Goal: Task Accomplishment & Management: Manage account settings

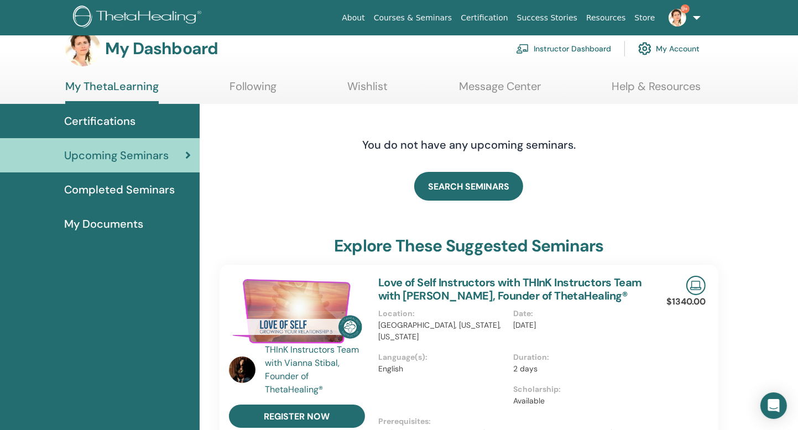
scroll to position [15, 0]
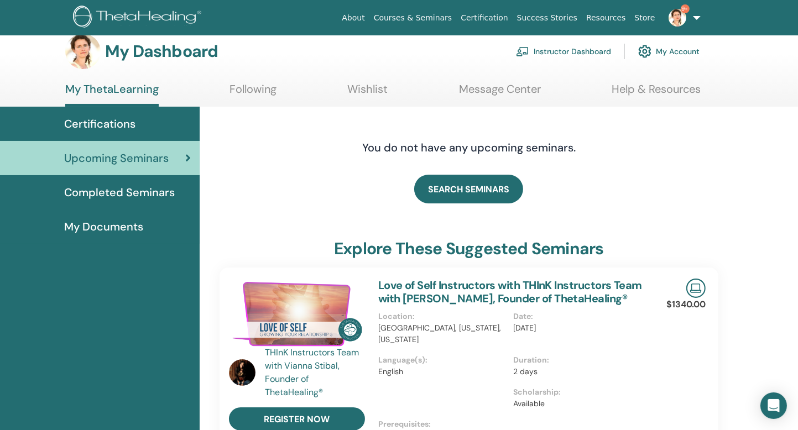
click at [568, 48] on link "Instructor Dashboard" at bounding box center [563, 51] width 95 height 24
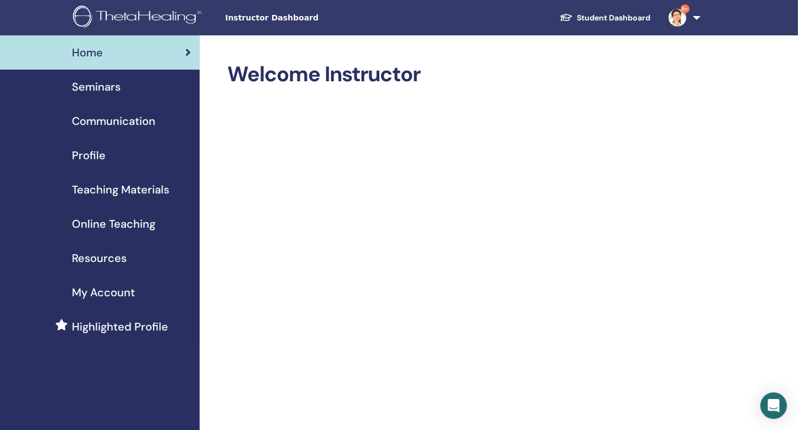
click at [101, 85] on span "Seminars" at bounding box center [96, 87] width 49 height 17
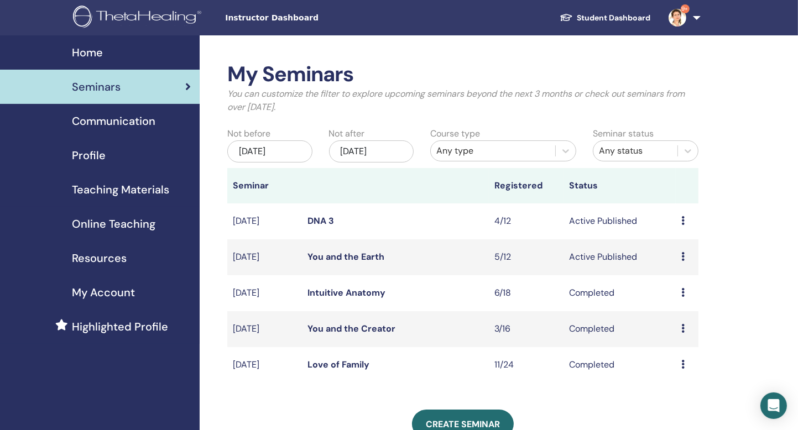
click at [686, 222] on div "Preview Edit Attendees Cancel" at bounding box center [687, 221] width 12 height 13
click at [677, 260] on link "Attendees" at bounding box center [682, 264] width 42 height 12
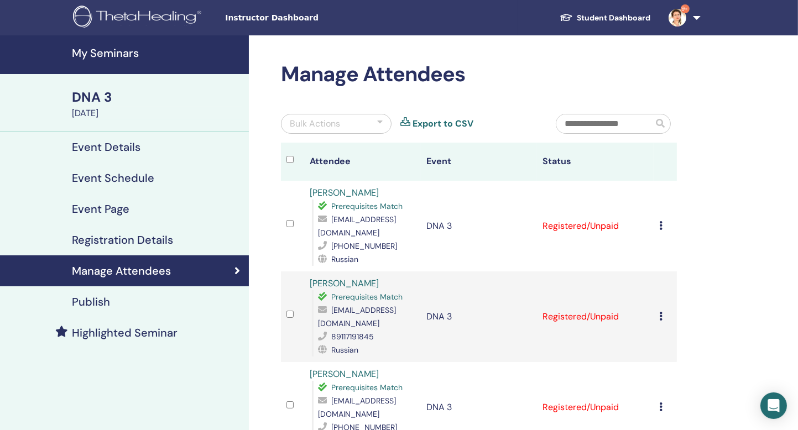
click at [118, 51] on h4 "My Seminars" at bounding box center [157, 52] width 170 height 13
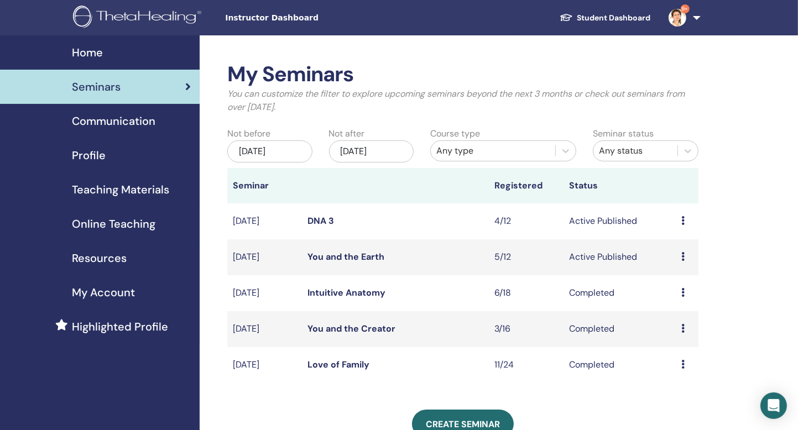
click at [684, 255] on icon at bounding box center [682, 256] width 3 height 9
click at [674, 296] on link "Attendees" at bounding box center [680, 297] width 42 height 12
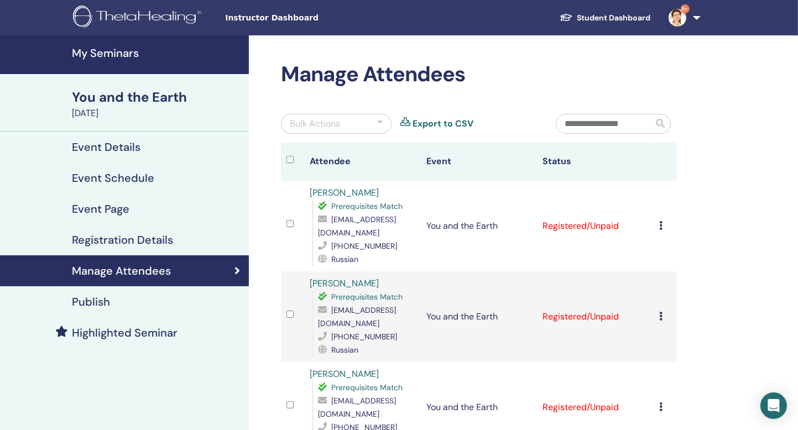
click at [383, 123] on div at bounding box center [380, 123] width 6 height 13
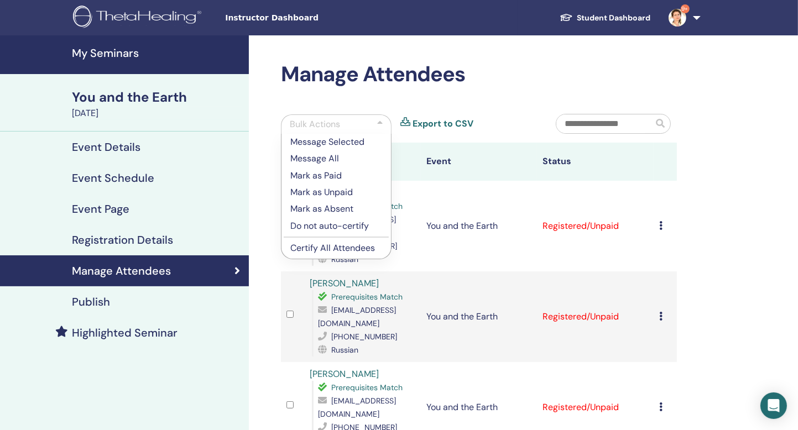
click at [477, 87] on div "Manage Attendees Bulk Actions Message Selected Message All Mark as Paid Mark as…" at bounding box center [478, 370] width 409 height 616
click at [495, 106] on div "Manage Attendees Bulk Actions Message Selected Message All Mark as Paid Mark as…" at bounding box center [478, 370] width 409 height 616
click at [500, 127] on div "Bulk Actions Message Selected Message All Mark as Paid Mark as Unpaid Mark as A…" at bounding box center [410, 128] width 275 height 29
click at [706, 197] on div "Manage Attendees Bulk Actions Message Selected Message All Mark as Paid Mark as…" at bounding box center [515, 433] width 532 height 797
click at [278, 301] on div "Manage Attendees Bulk Actions Message Selected Message All Mark as Paid Mark as…" at bounding box center [478, 370] width 409 height 616
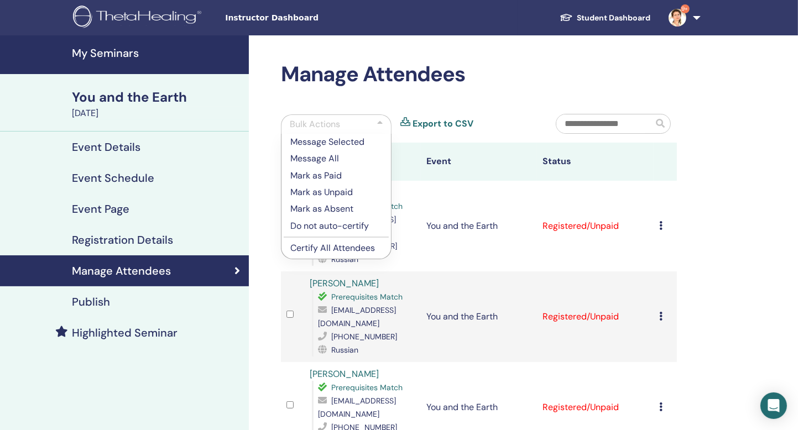
click at [381, 124] on div at bounding box center [380, 124] width 6 height 13
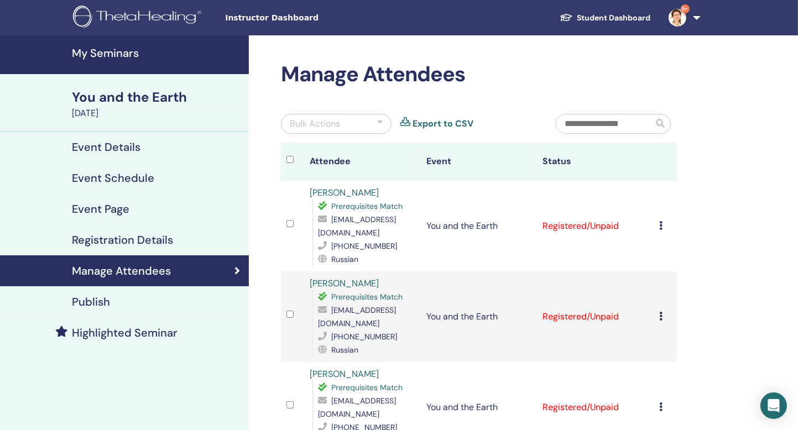
click at [380, 120] on div at bounding box center [380, 123] width 6 height 13
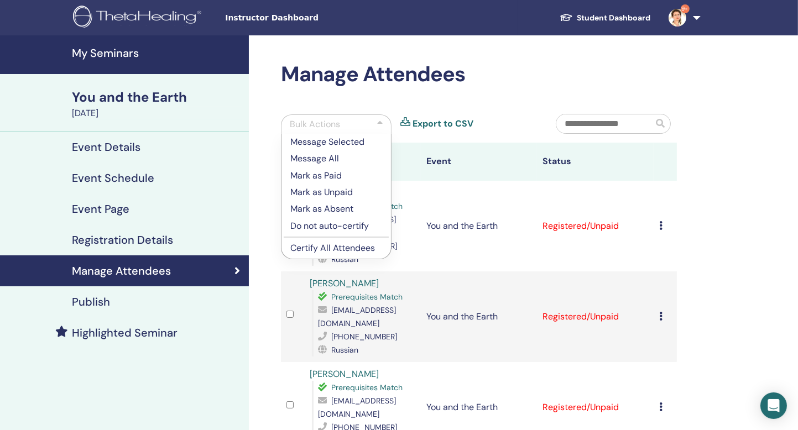
click at [418, 100] on div "Manage Attendees Bulk Actions Message Selected Message All Mark as Paid Mark as…" at bounding box center [478, 370] width 409 height 616
click at [382, 122] on div at bounding box center [380, 124] width 6 height 13
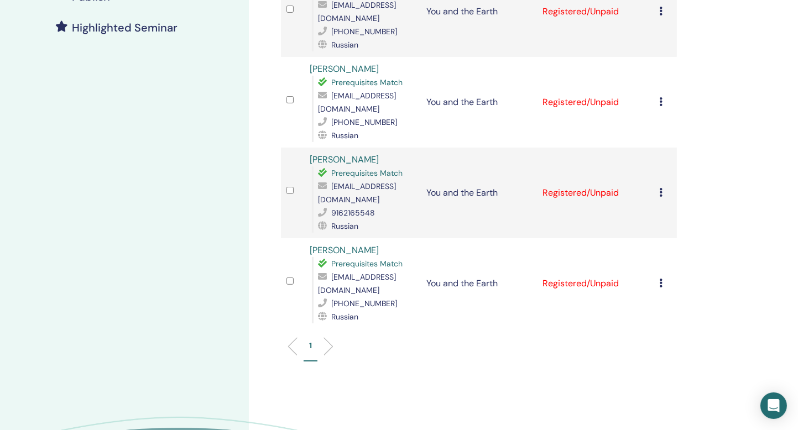
scroll to position [305, 0]
